Goal: Transaction & Acquisition: Download file/media

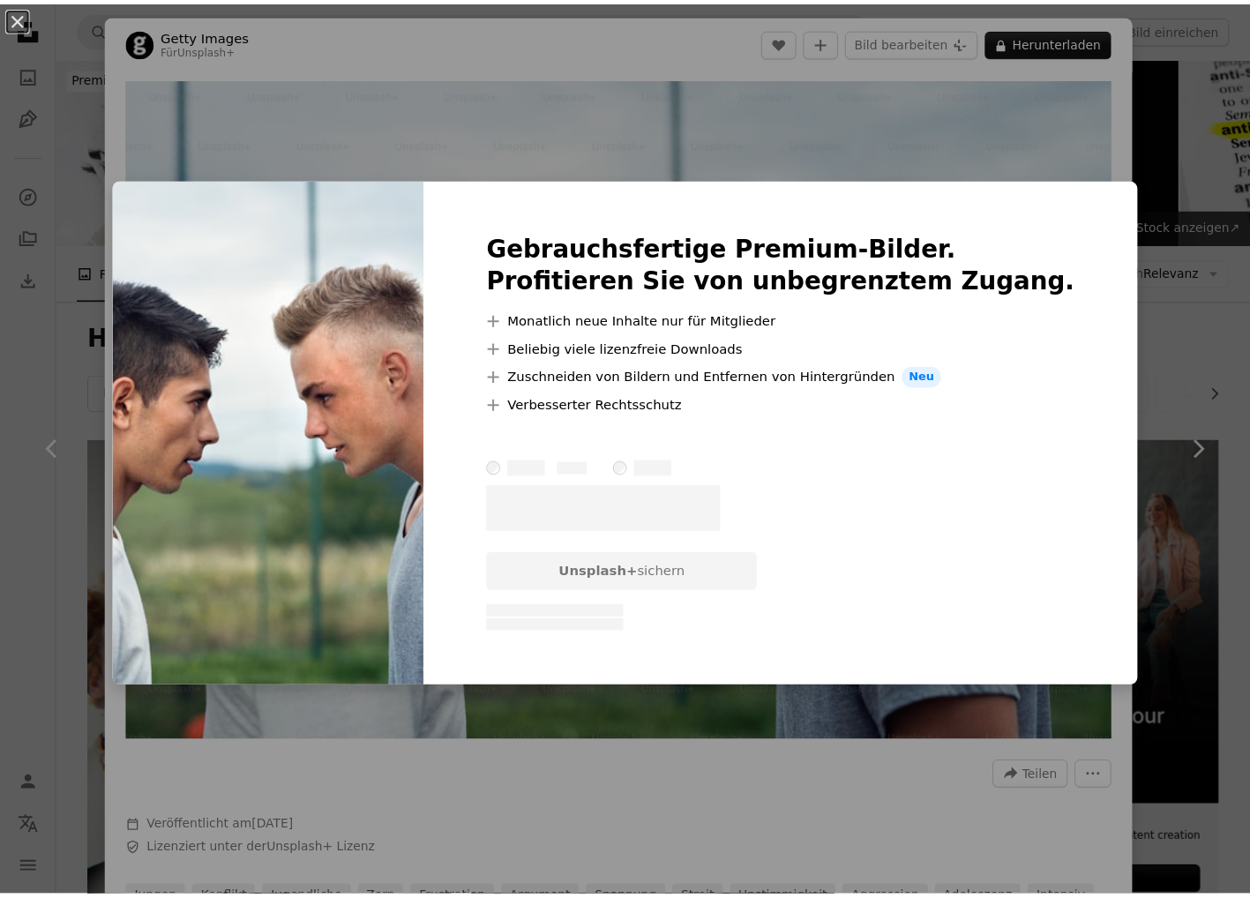
scroll to position [1764, 0]
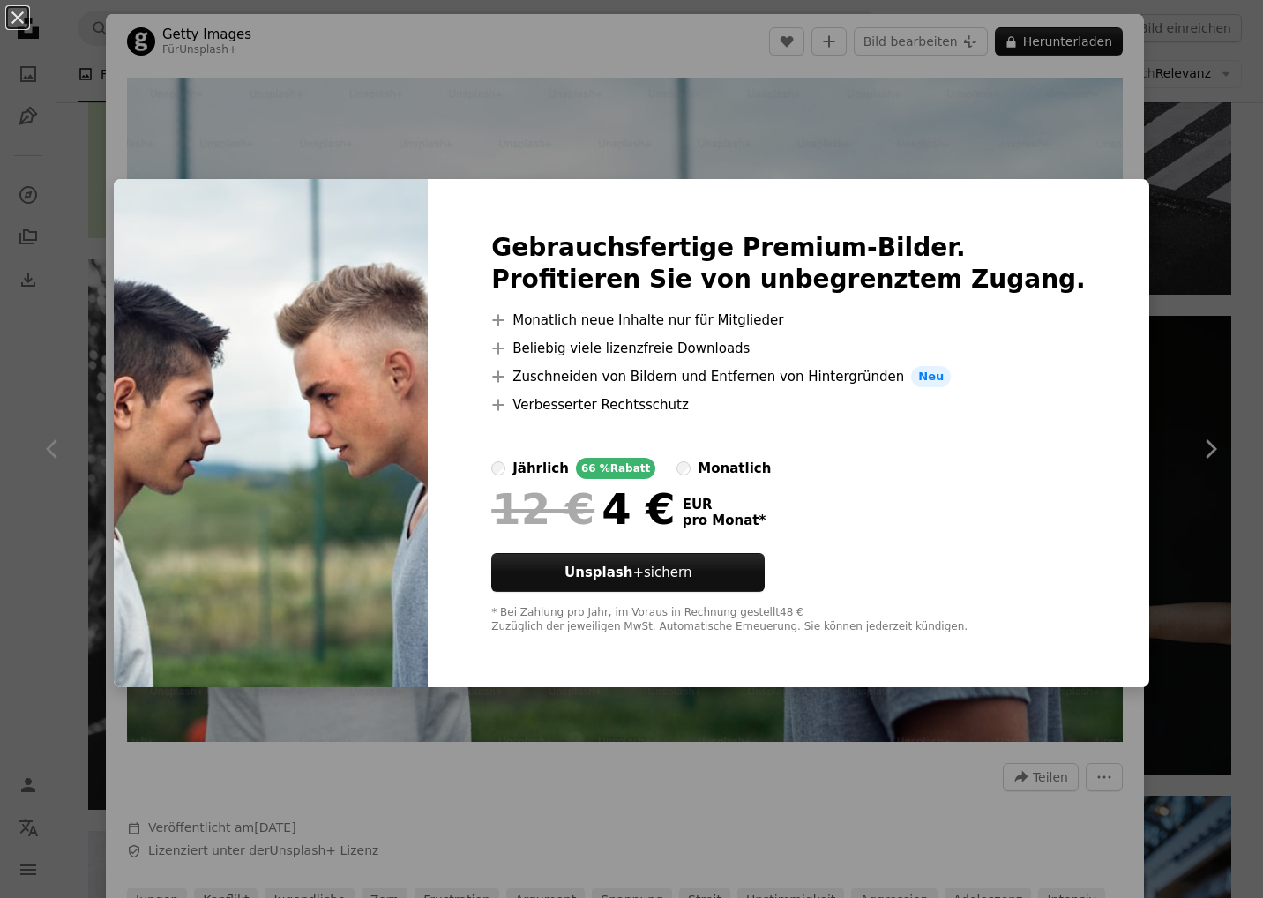
click at [1088, 148] on div "An X shape Gebrauchsfertige Premium-Bilder. Profitieren Sie von unbegrenztem Zu…" at bounding box center [631, 449] width 1263 height 898
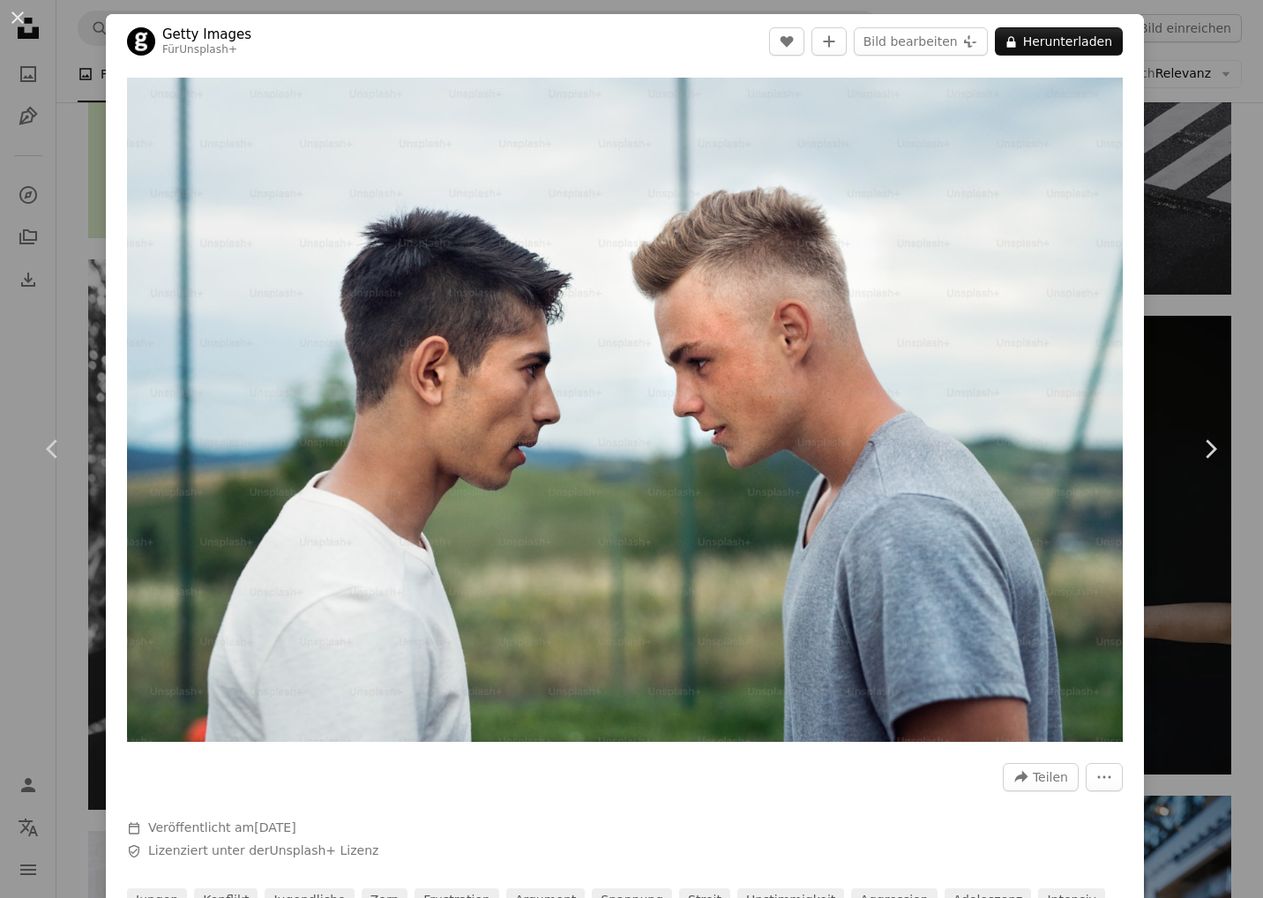
click at [1192, 87] on div "An X shape Chevron left Chevron right Getty Images Für Unsplash+ A heart A plus…" at bounding box center [631, 449] width 1263 height 898
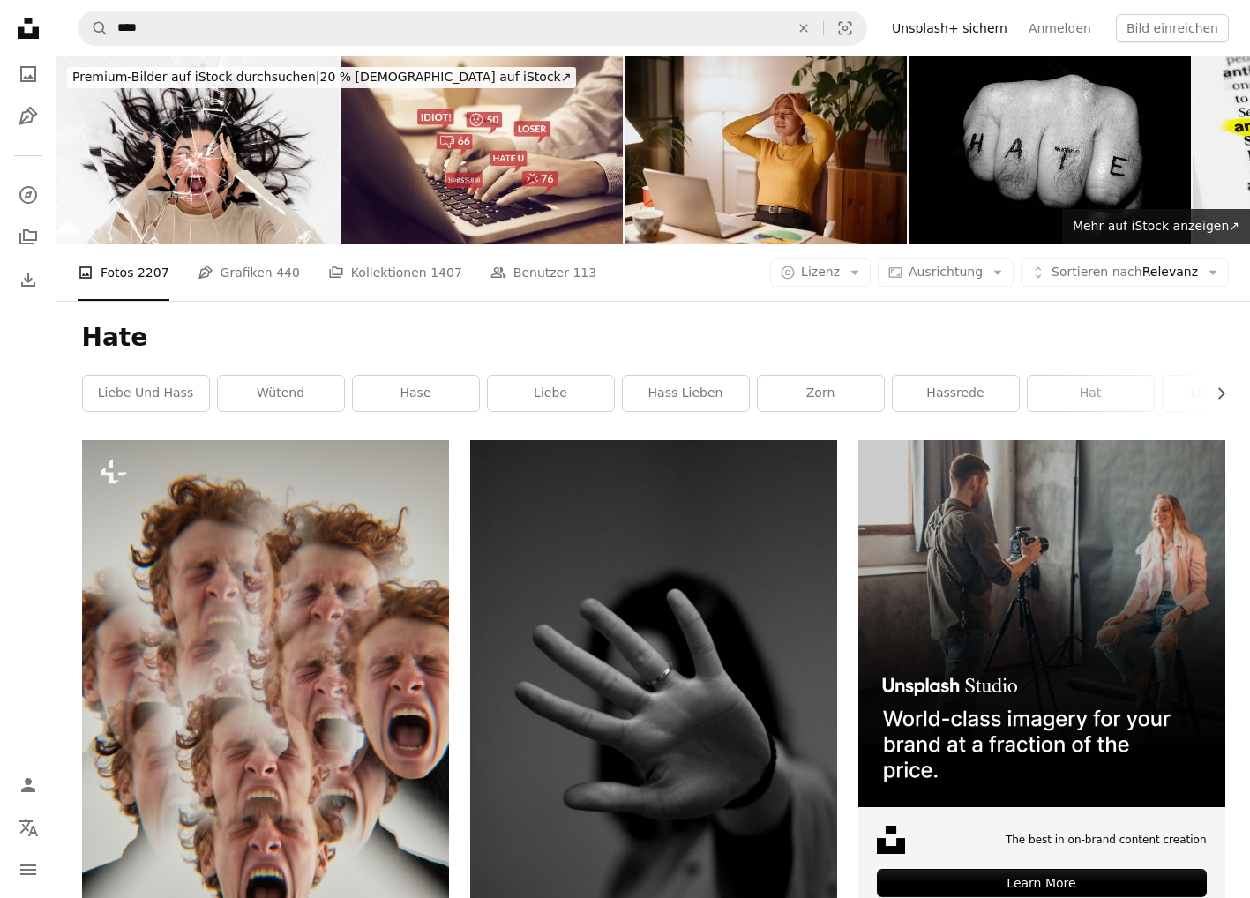
scroll to position [441, 0]
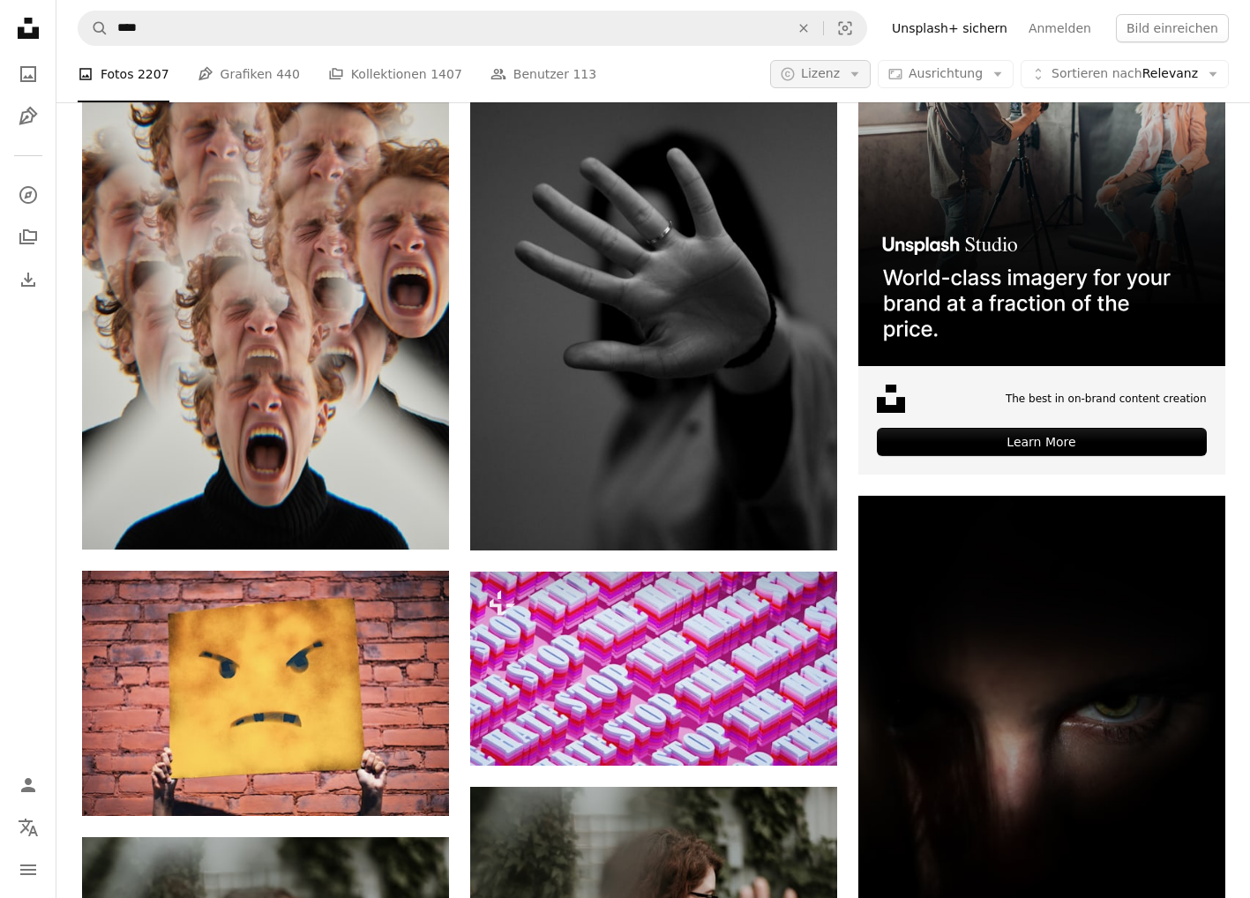
click at [863, 75] on icon "Arrow down" at bounding box center [855, 74] width 16 height 16
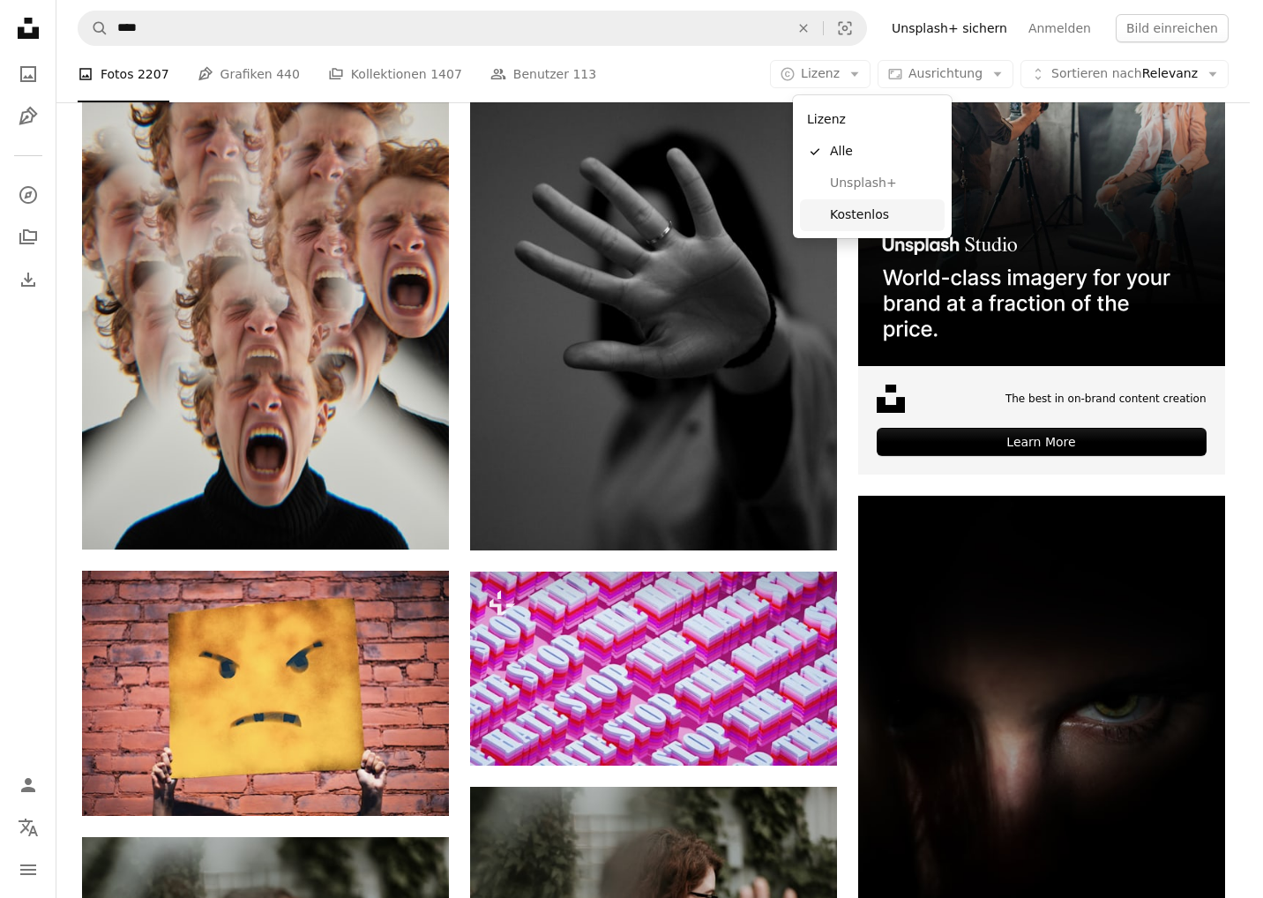
click at [856, 211] on span "Kostenlos" at bounding box center [884, 215] width 108 height 18
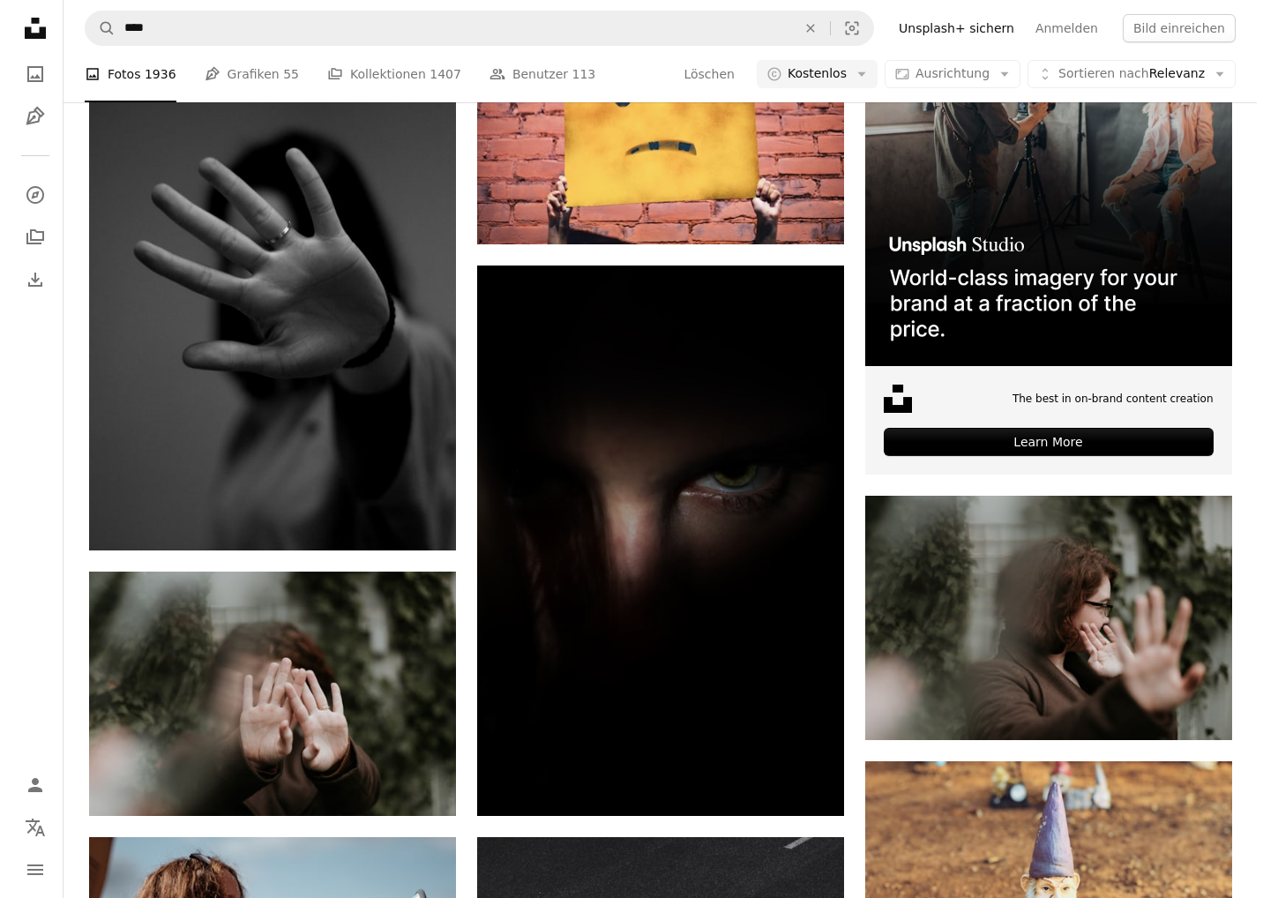
scroll to position [291, 0]
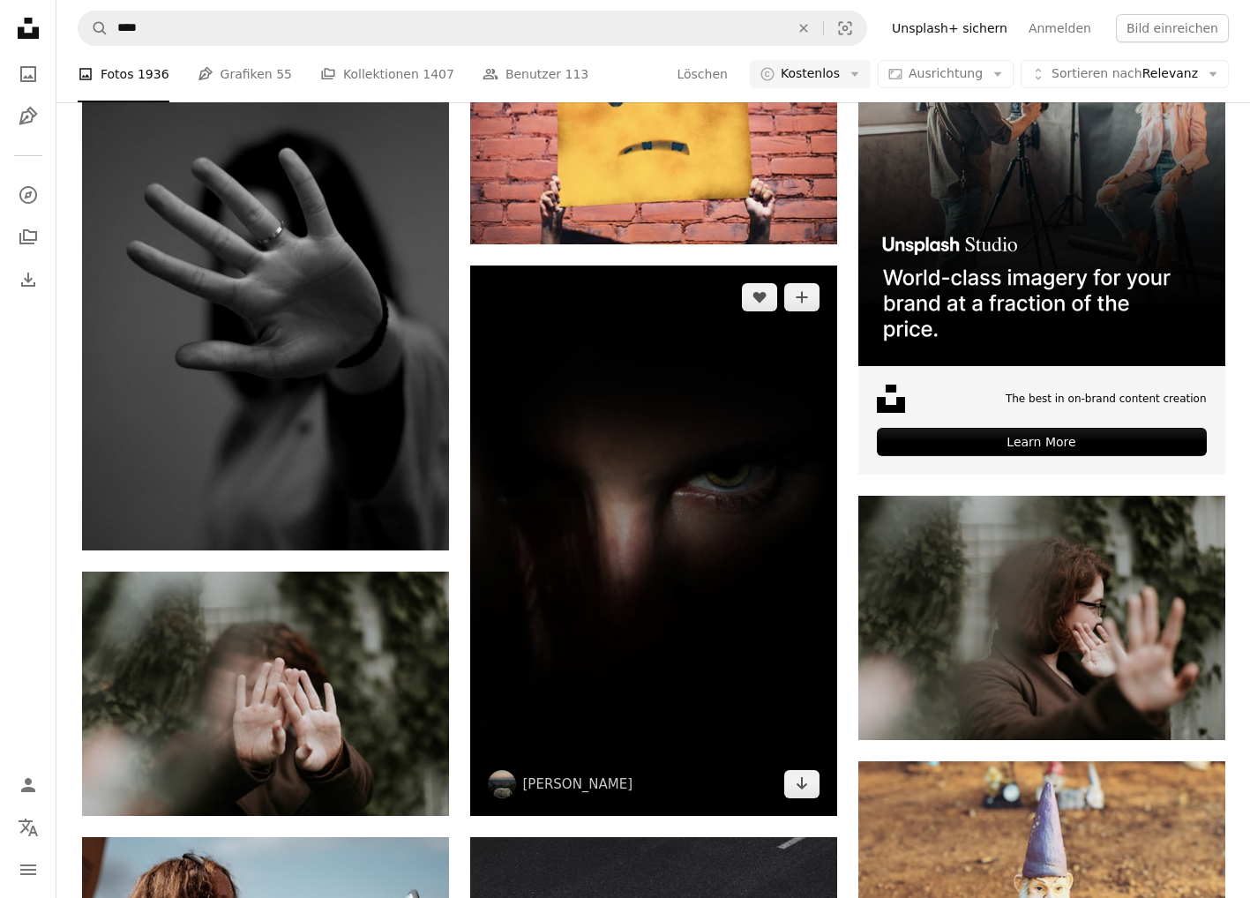
click at [673, 608] on img at bounding box center [653, 541] width 367 height 550
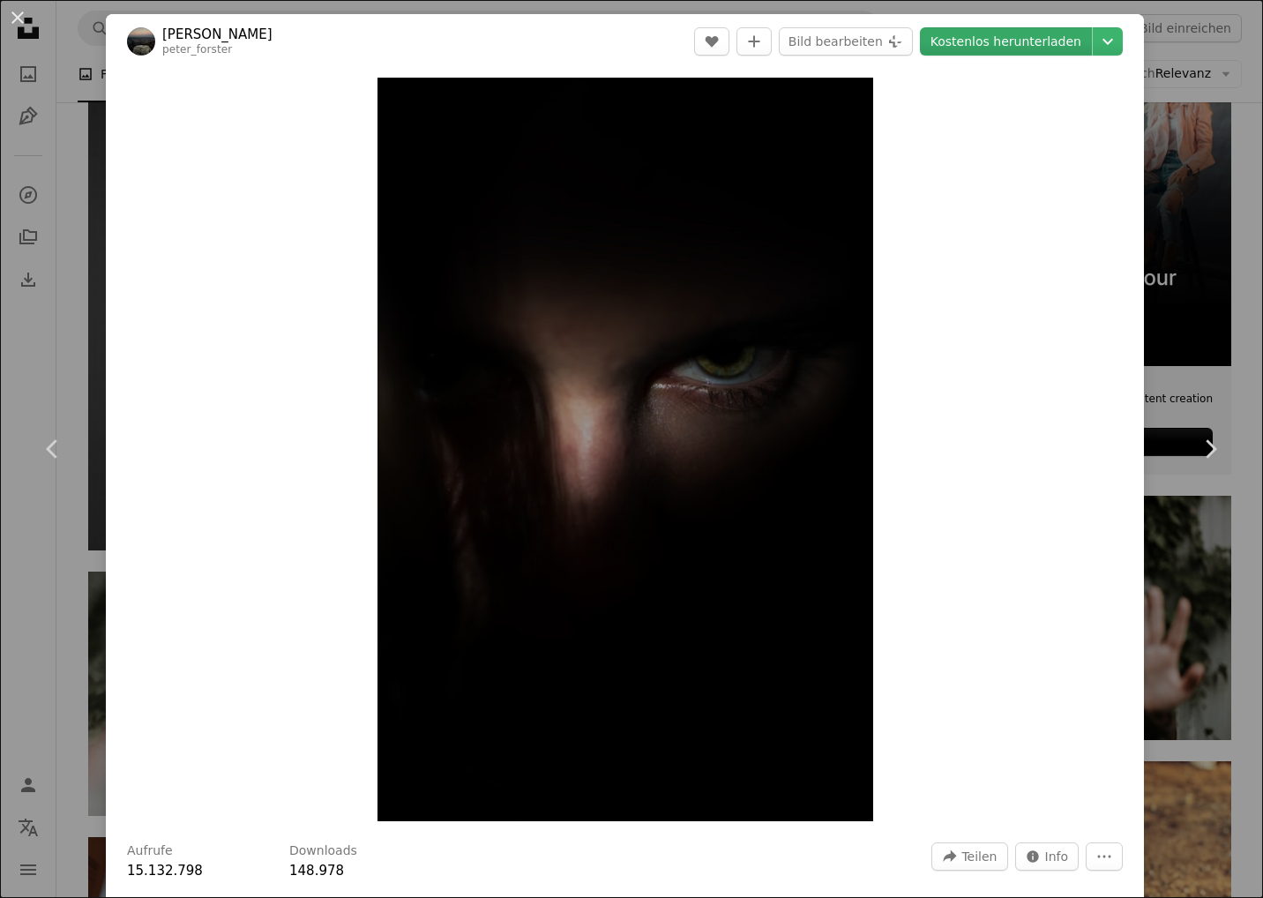
click at [1017, 44] on link "Kostenlos herunterladen" at bounding box center [1006, 41] width 172 height 28
